Goal: Contribute content: Add original content to the website for others to see

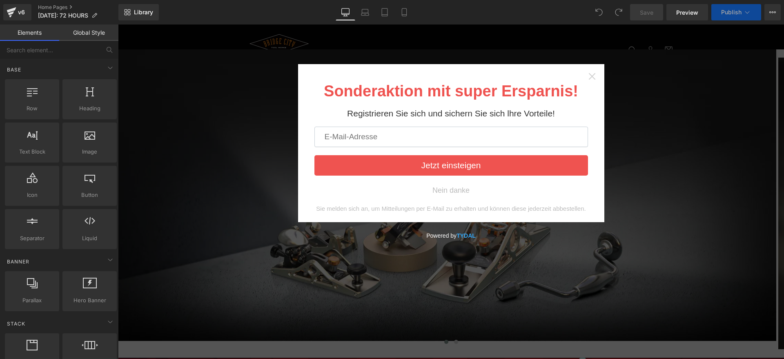
click at [588, 75] on icon "Close widget" at bounding box center [592, 76] width 8 height 8
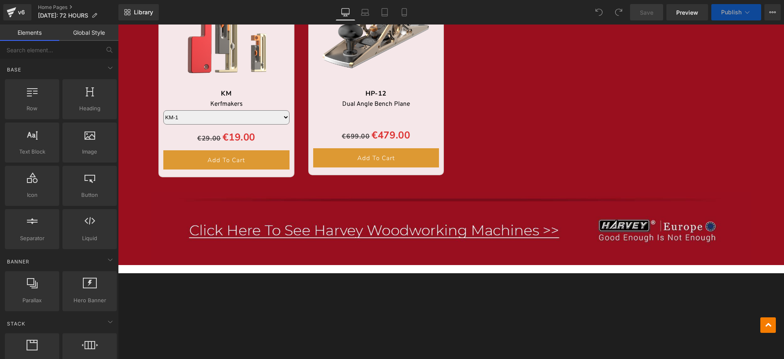
scroll to position [930, 0]
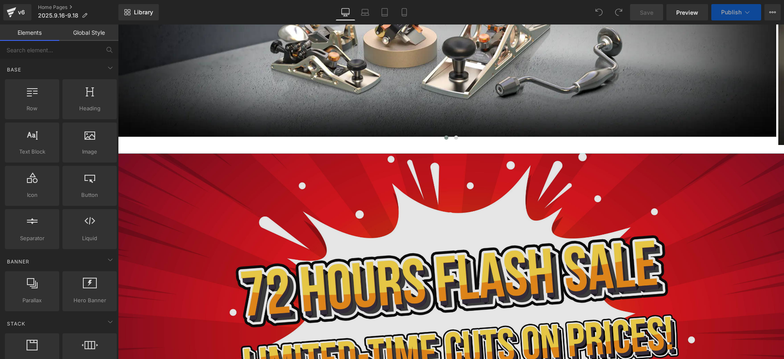
scroll to position [306, 0]
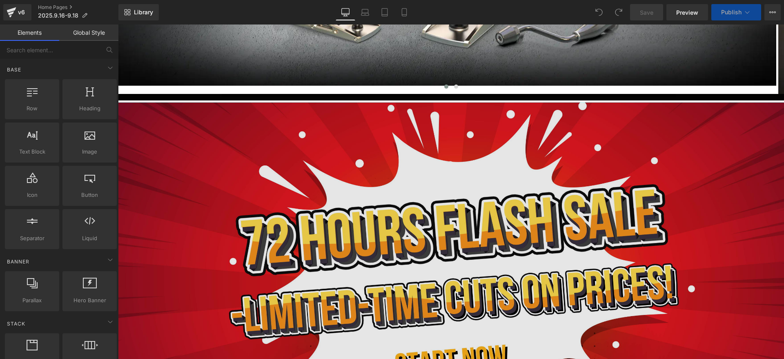
click at [358, 181] on img at bounding box center [451, 297] width 666 height 390
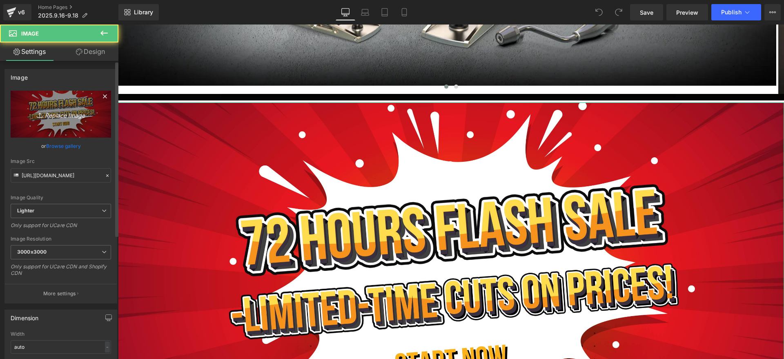
click at [70, 100] on link "Replace Image" at bounding box center [61, 114] width 100 height 47
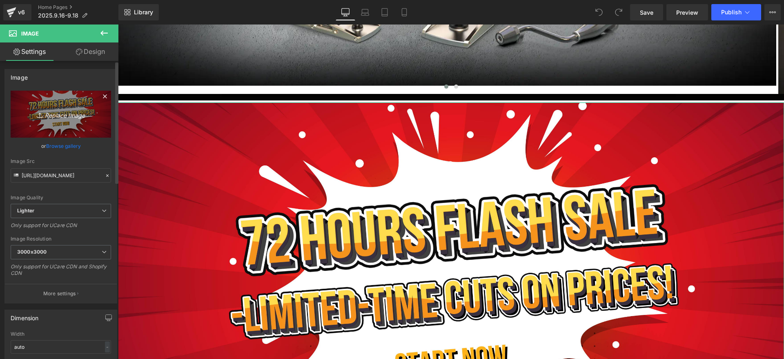
type input "C:\fakepath\banner1.jpg"
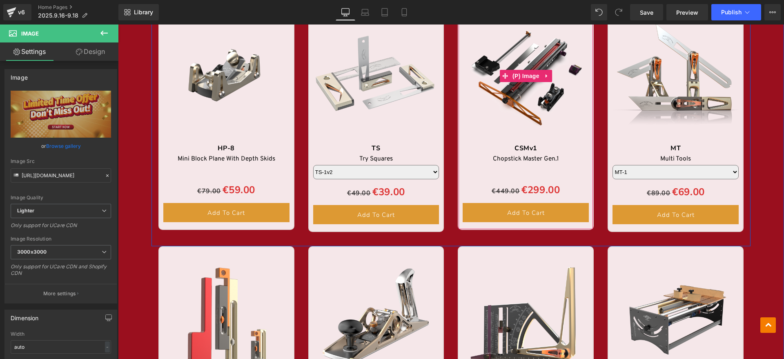
scroll to position [867, 0]
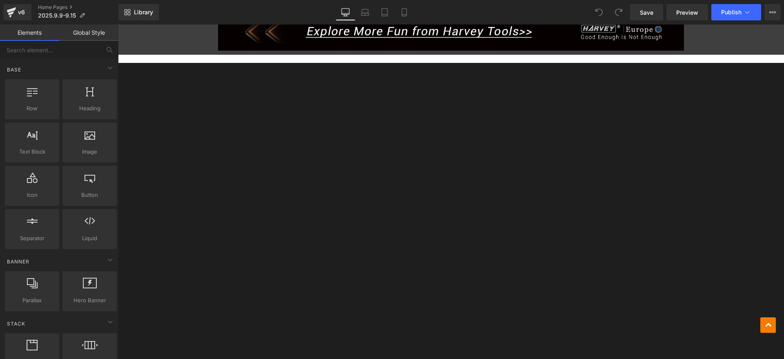
scroll to position [2398, 0]
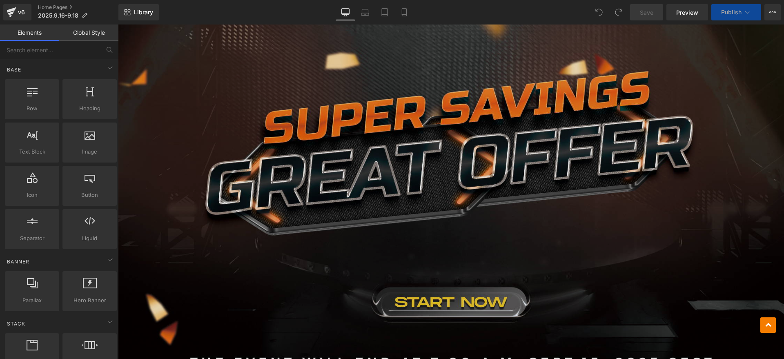
scroll to position [408, 0]
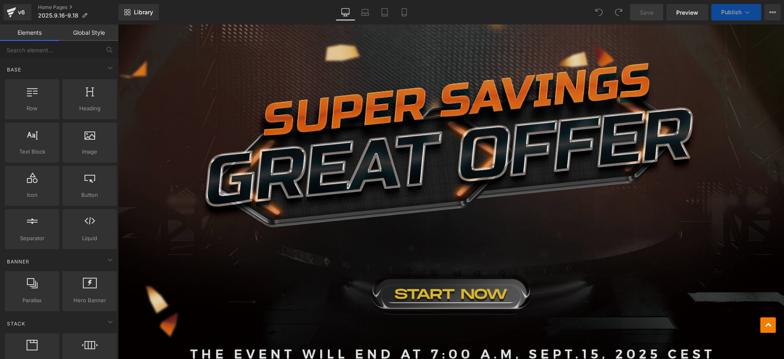
click at [385, 174] on img at bounding box center [451, 195] width 666 height 390
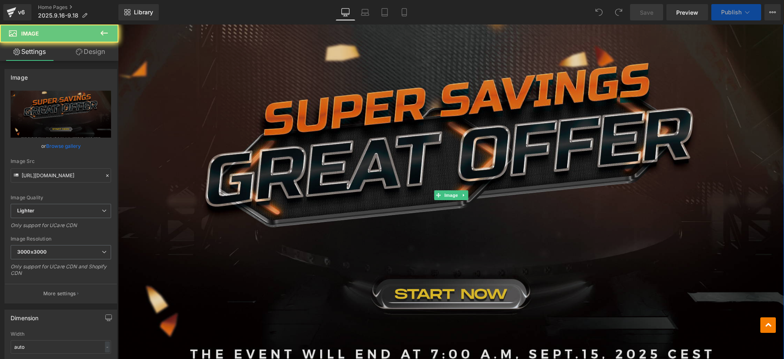
drag, startPoint x: 225, startPoint y: 145, endPoint x: 142, endPoint y: 130, distance: 83.9
click at [224, 145] on img at bounding box center [451, 195] width 666 height 390
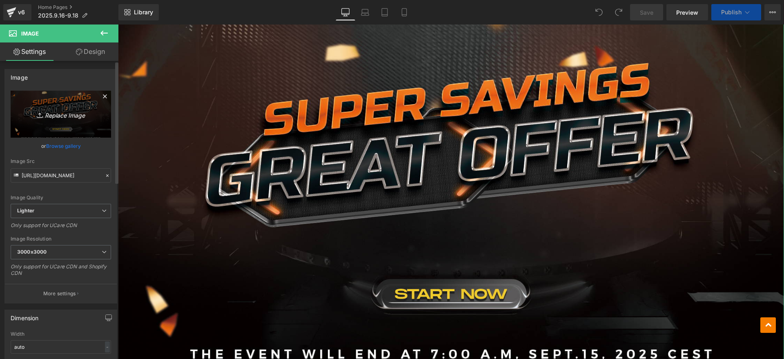
click at [86, 119] on link "Replace Image" at bounding box center [61, 114] width 100 height 47
type input "C:\fakepath\banner1.jpg"
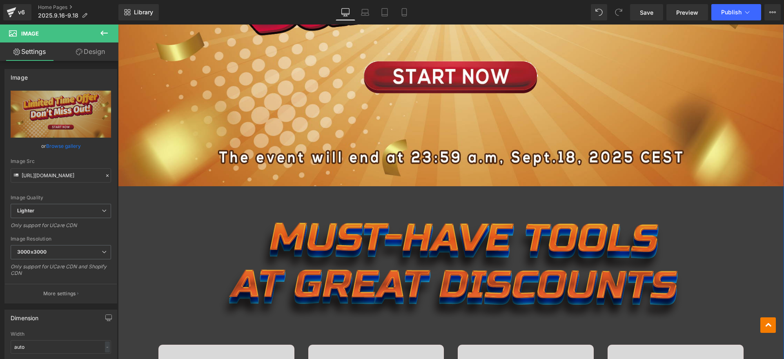
scroll to position [765, 0]
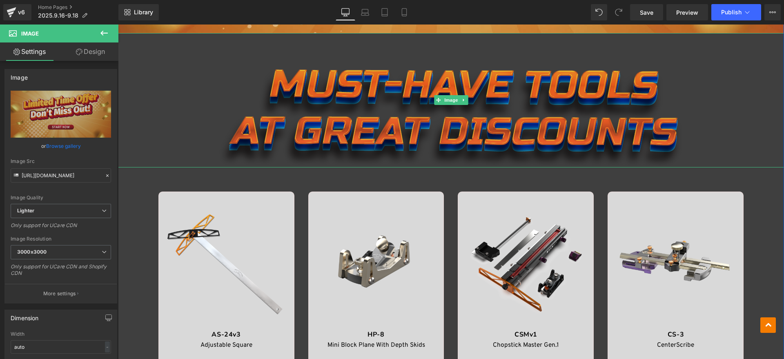
click at [320, 113] on img at bounding box center [451, 100] width 466 height 134
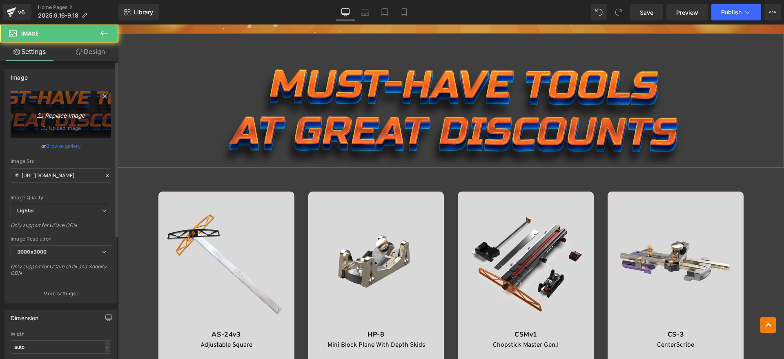
click at [71, 123] on link "Replace Image" at bounding box center [61, 114] width 100 height 47
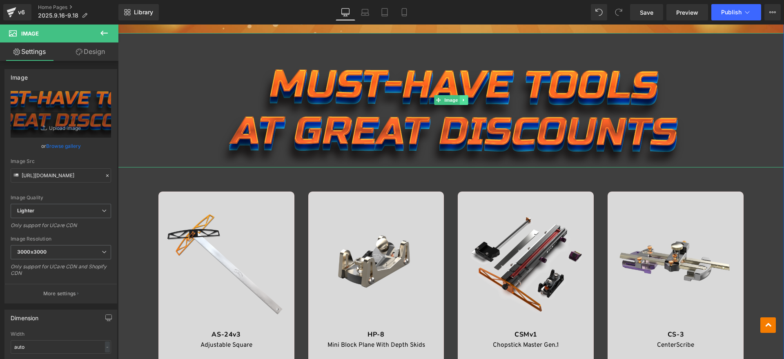
click at [462, 100] on icon at bounding box center [462, 100] width 1 height 3
click at [465, 100] on icon at bounding box center [467, 100] width 4 height 5
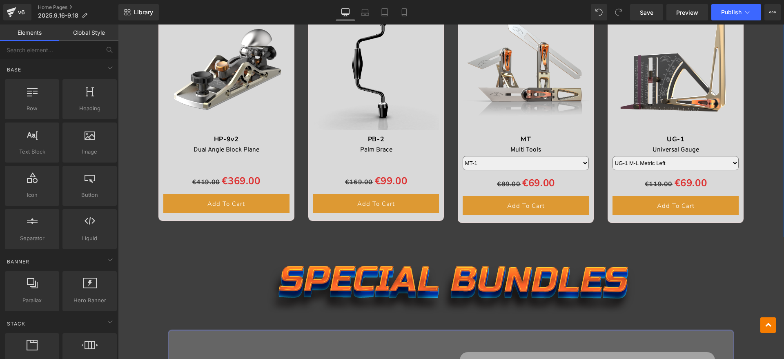
scroll to position [1381, 0]
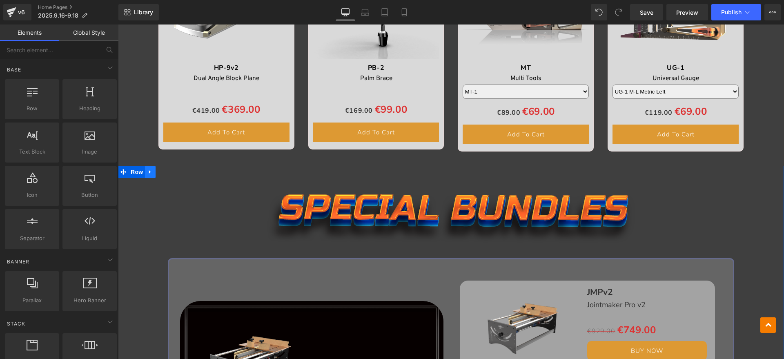
click at [148, 170] on icon at bounding box center [150, 172] width 6 height 6
click at [169, 171] on icon at bounding box center [172, 172] width 6 height 6
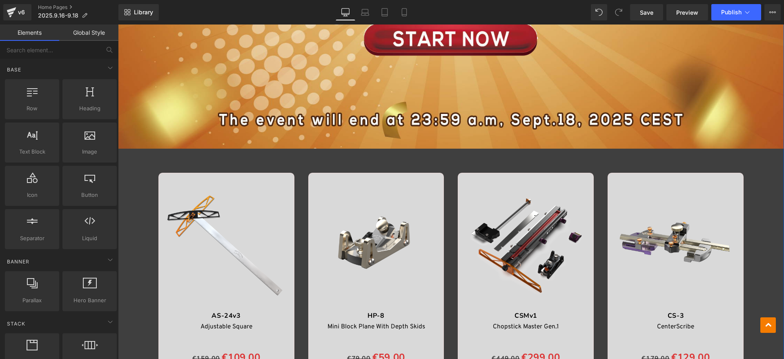
scroll to position [769, 0]
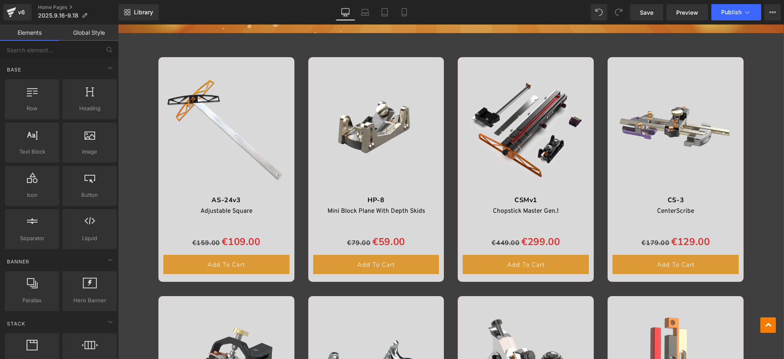
click at [125, 111] on div "Image Sale Off (P) Image AS-24v3 Text Block Adjustable Square Text Block Separa…" at bounding box center [451, 210] width 666 height 1135
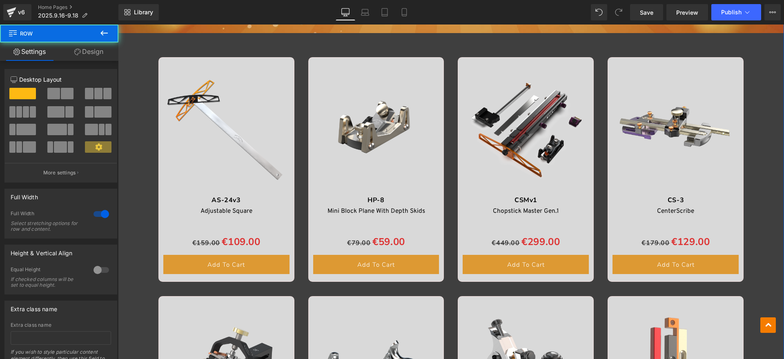
click at [64, 46] on link "Design" at bounding box center [88, 51] width 59 height 18
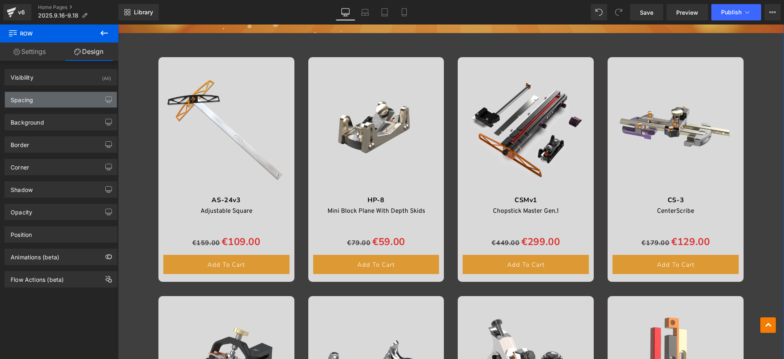
click at [58, 100] on div "Spacing" at bounding box center [61, 100] width 112 height 16
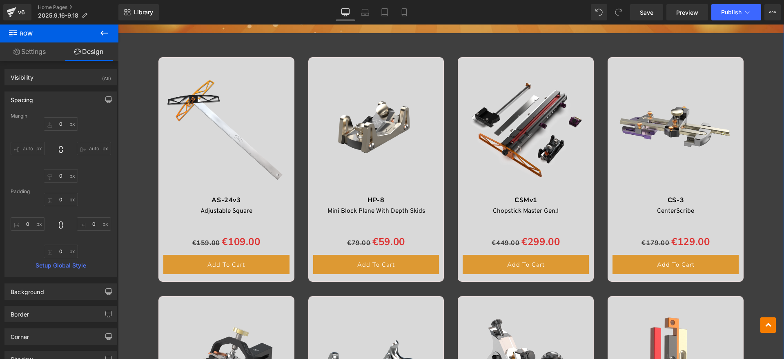
click at [58, 100] on div "Spacing" at bounding box center [61, 100] width 112 height 16
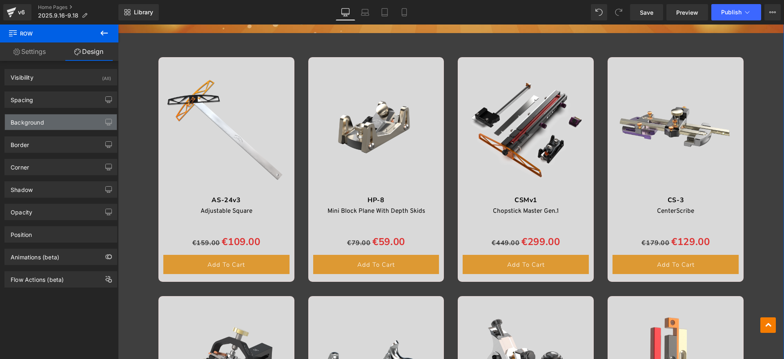
click at [64, 118] on div "Background" at bounding box center [61, 122] width 112 height 16
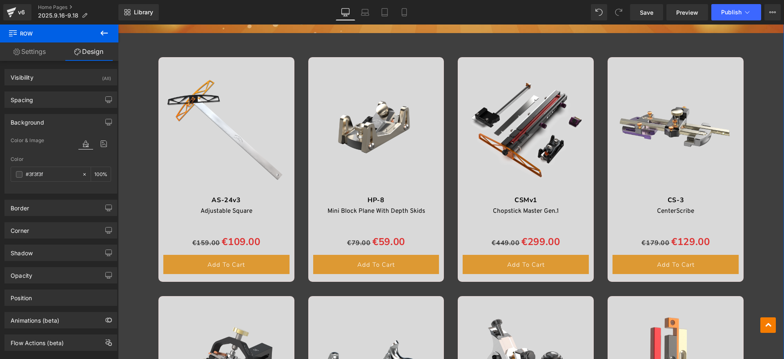
paste input "F28E37"
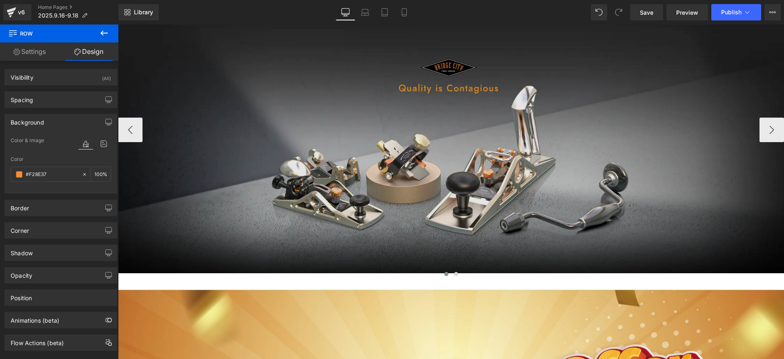
scroll to position [0, 0]
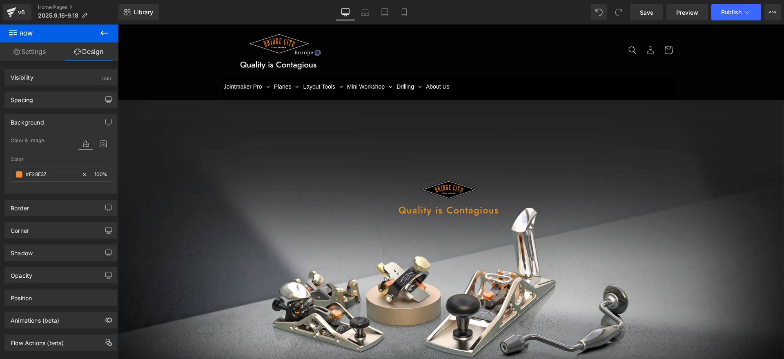
type input "#F28E37"
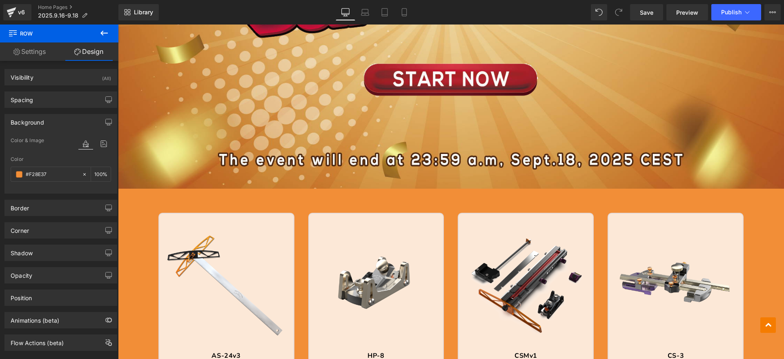
scroll to position [765, 0]
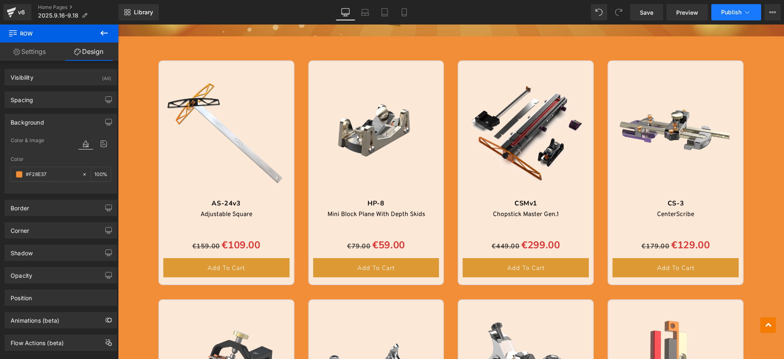
click at [752, 9] on button "Publish" at bounding box center [736, 12] width 50 height 16
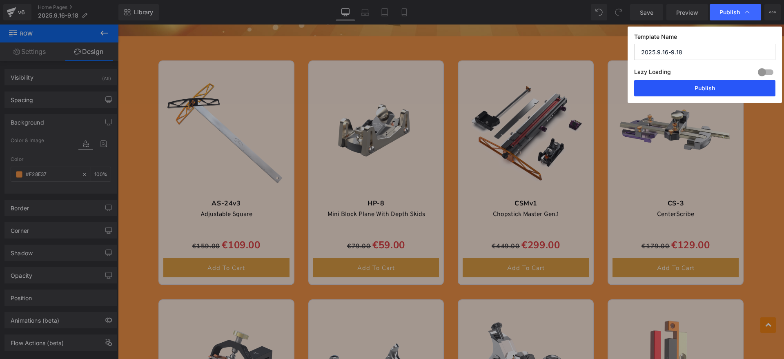
drag, startPoint x: 723, startPoint y: 87, endPoint x: 604, endPoint y: 61, distance: 121.4
click at [723, 87] on button "Publish" at bounding box center [704, 88] width 141 height 16
